Goal: Information Seeking & Learning: Learn about a topic

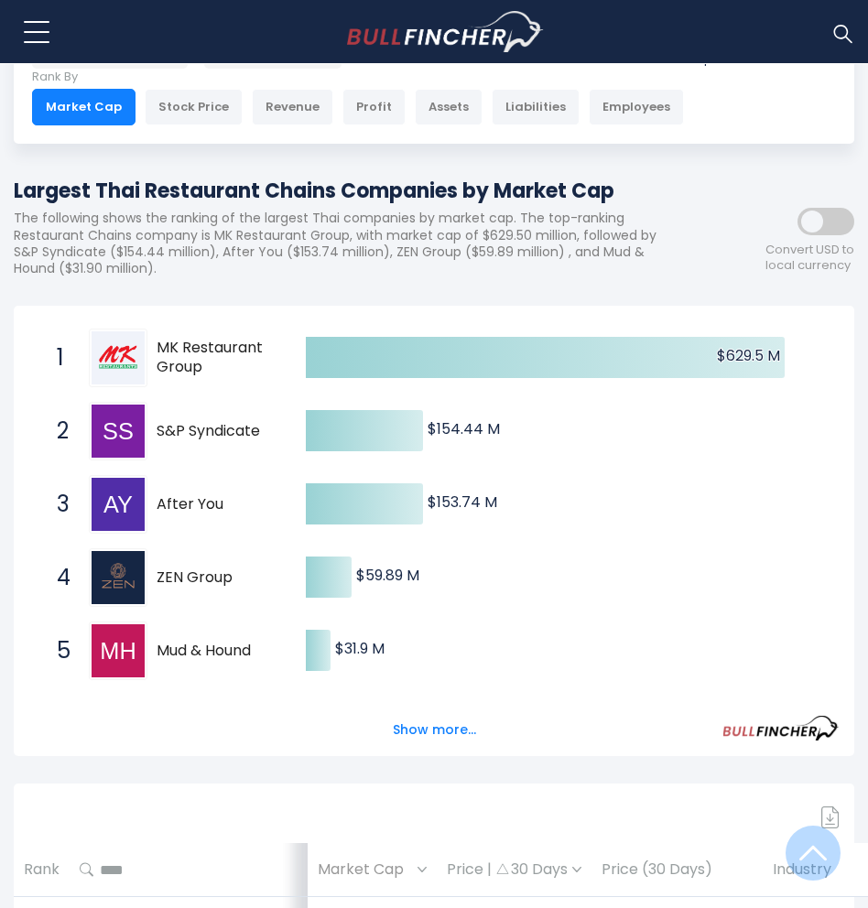
scroll to position [110, 0]
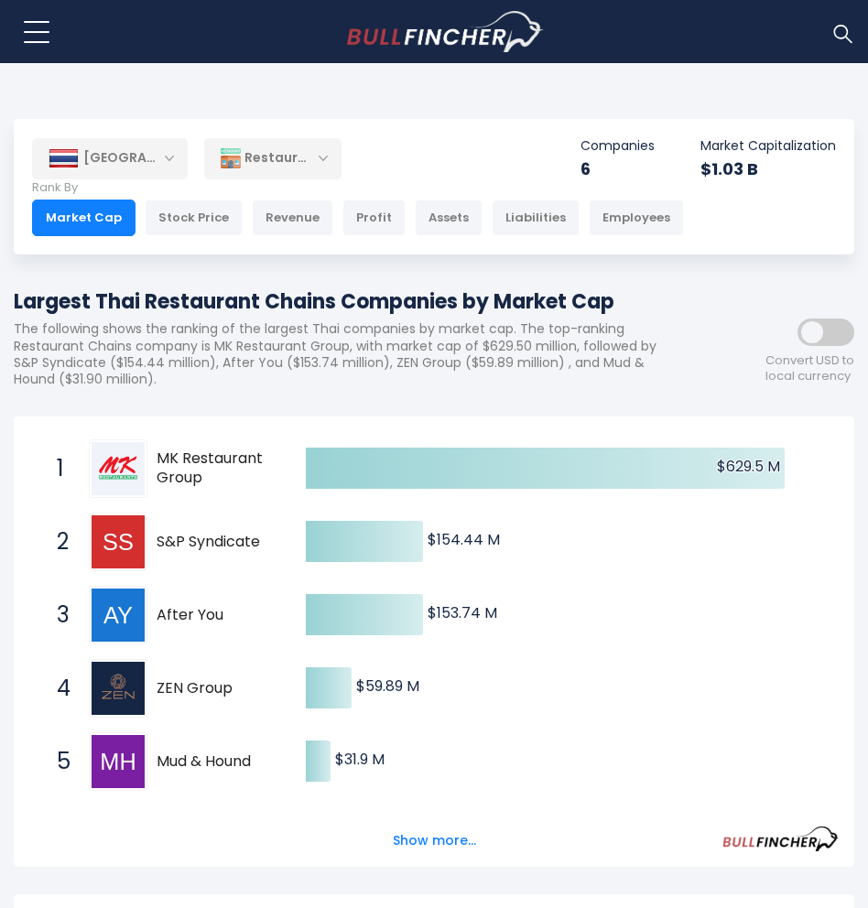
click at [395, 386] on p "The following shows the ranking of the largest Thai companies by market cap. Th…" at bounding box center [352, 353] width 676 height 67
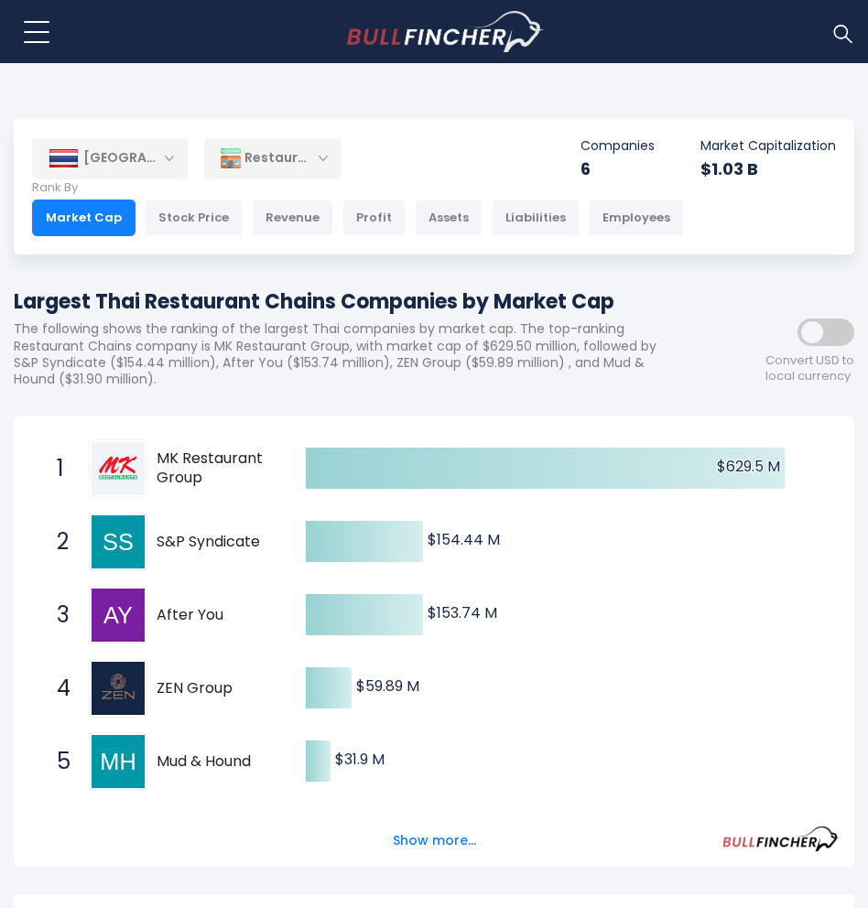
drag, startPoint x: 235, startPoint y: 687, endPoint x: 168, endPoint y: 689, distance: 66.9
click at [168, 689] on span "ZEN Group" at bounding box center [226, 688] width 138 height 19
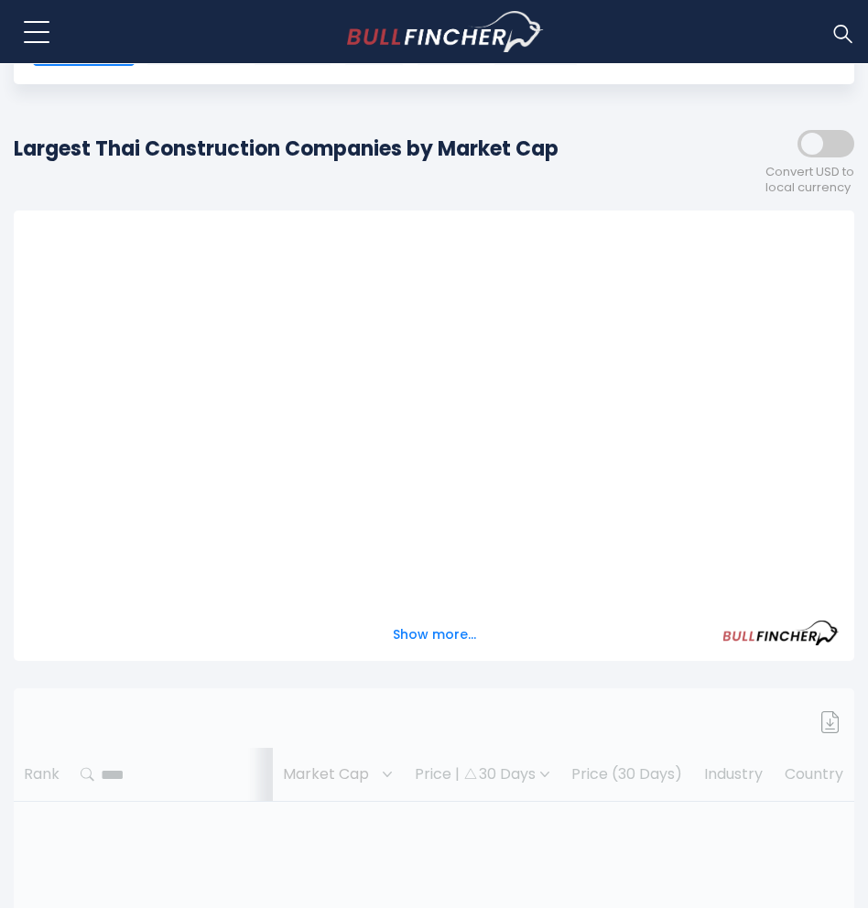
scroll to position [171, 0]
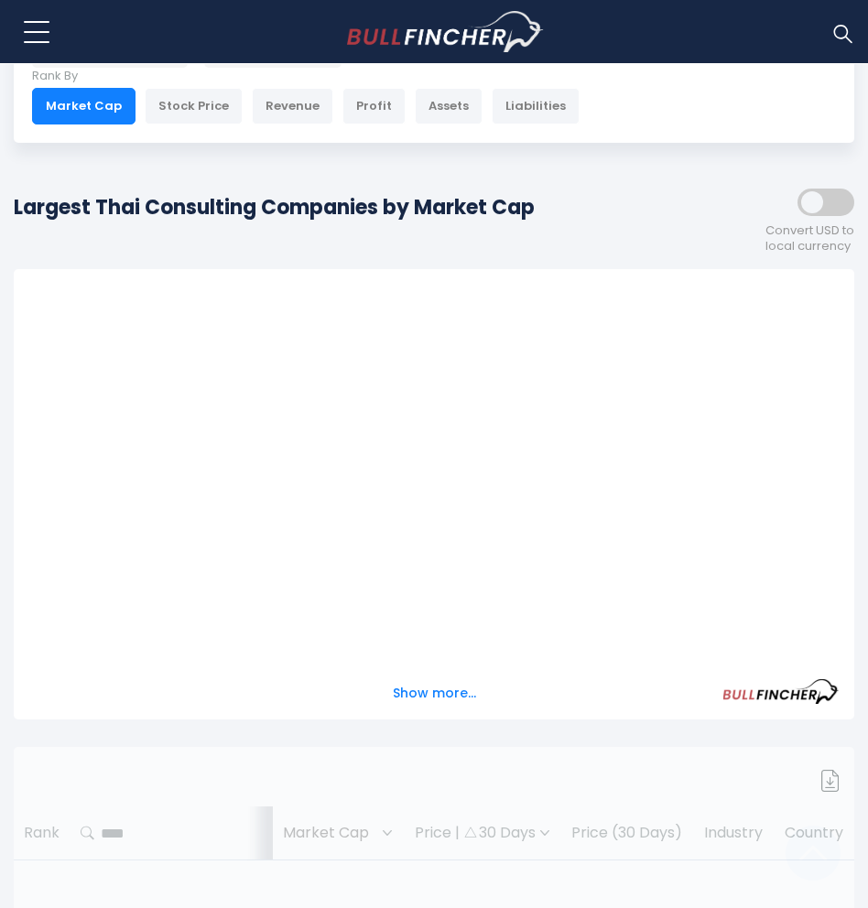
scroll to position [111, 0]
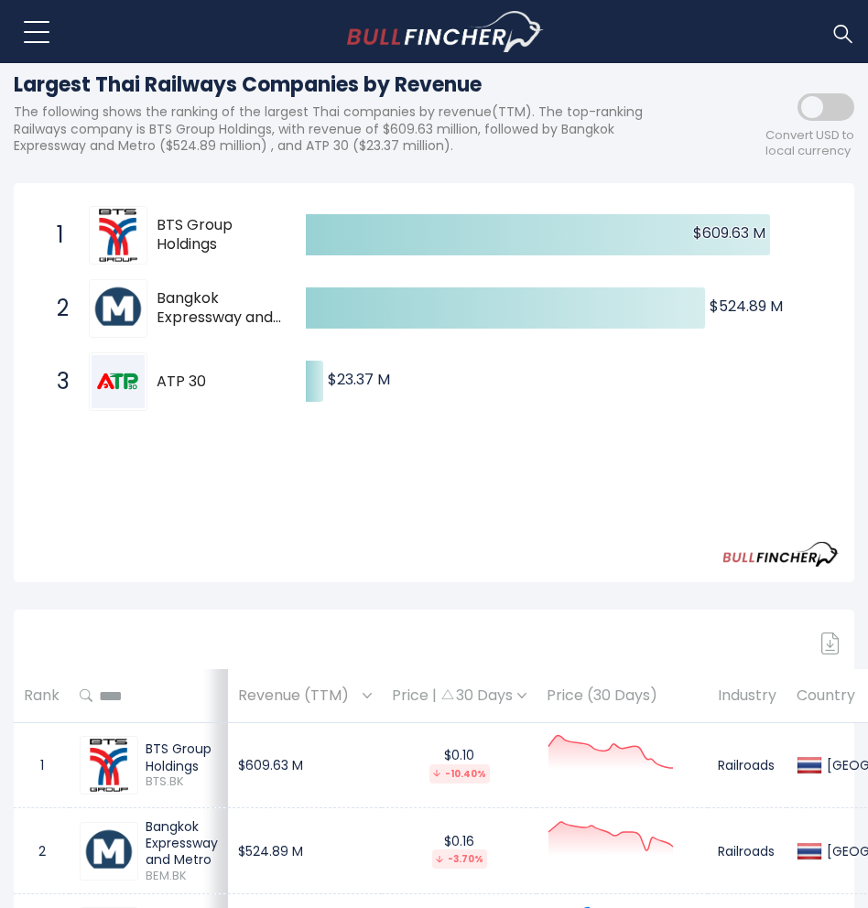
scroll to position [216, 0]
